Goal: Information Seeking & Learning: Learn about a topic

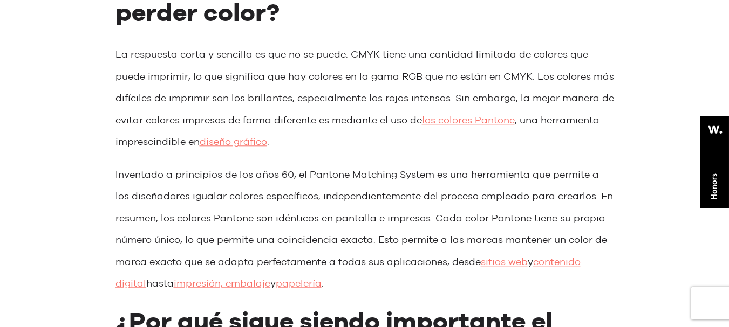
scroll to position [5422, 0]
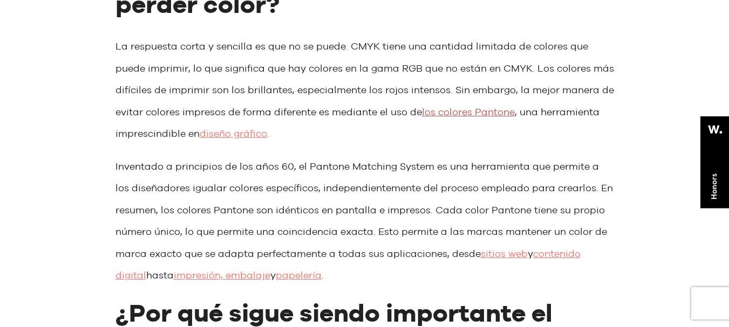
click at [463, 118] on font "los colores Pantone" at bounding box center [468, 111] width 93 height 11
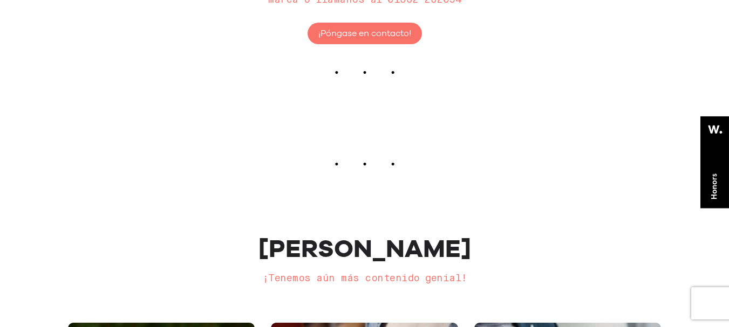
scroll to position [6800, 0]
